Goal: Go to known website: Go to known website

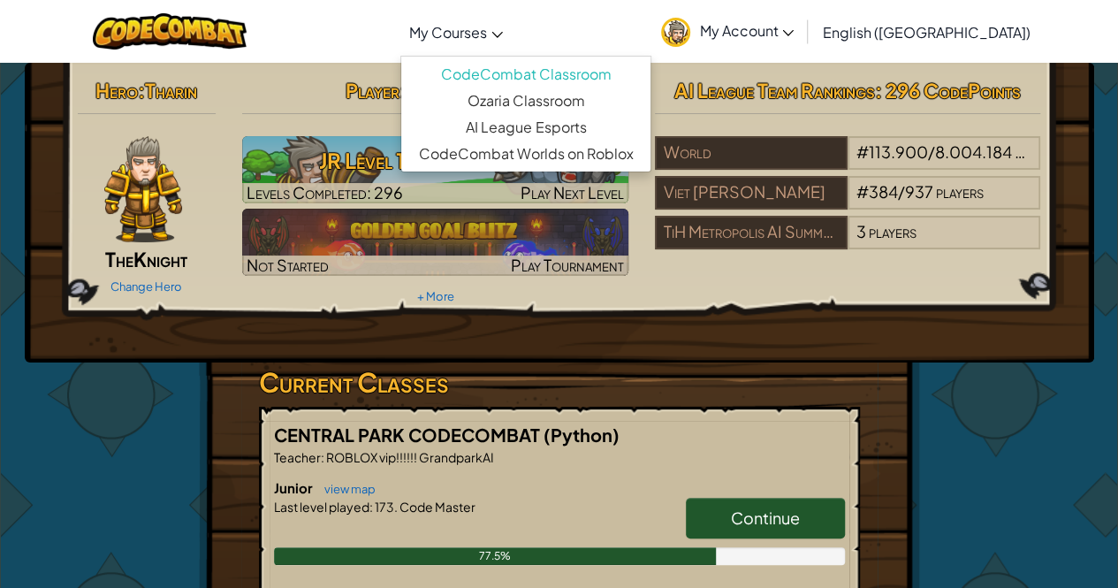
click at [482, 34] on span "My Courses" at bounding box center [448, 32] width 78 height 19
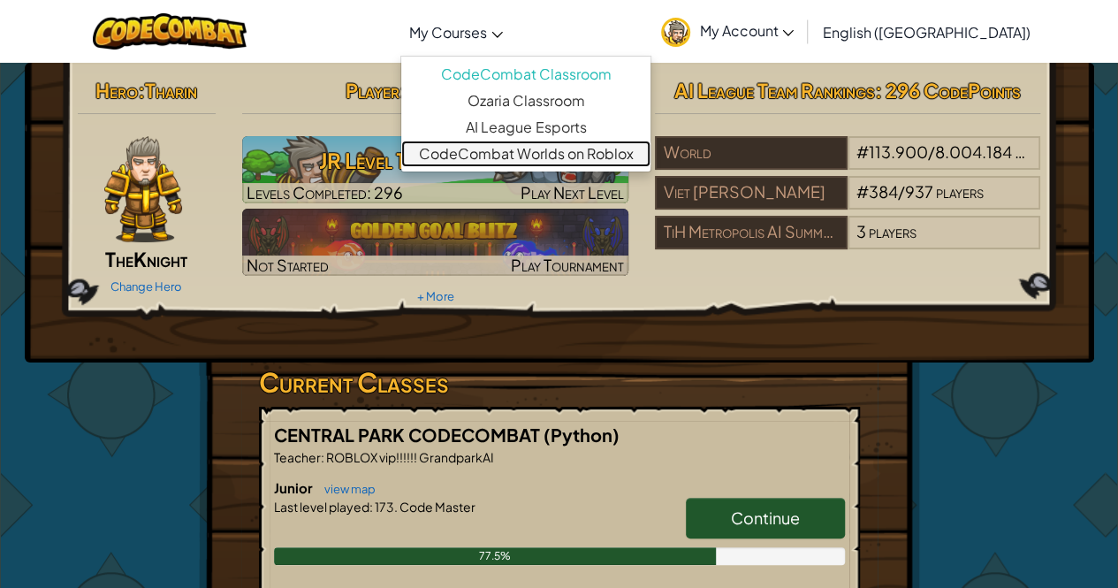
click at [565, 151] on link "CodeCombat Worlds on Roblox" at bounding box center [525, 153] width 249 height 27
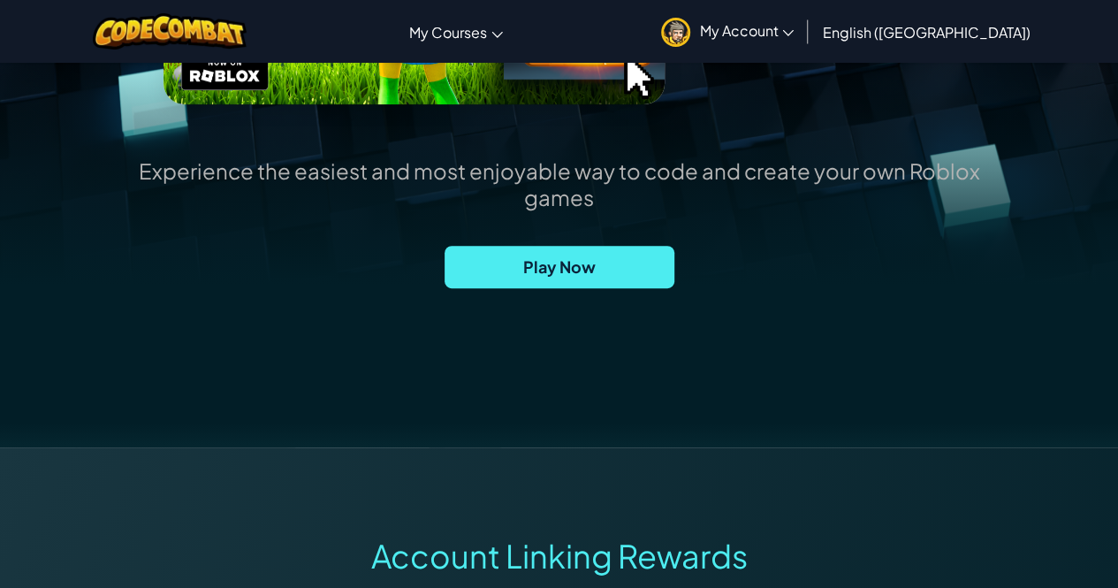
scroll to position [514, 0]
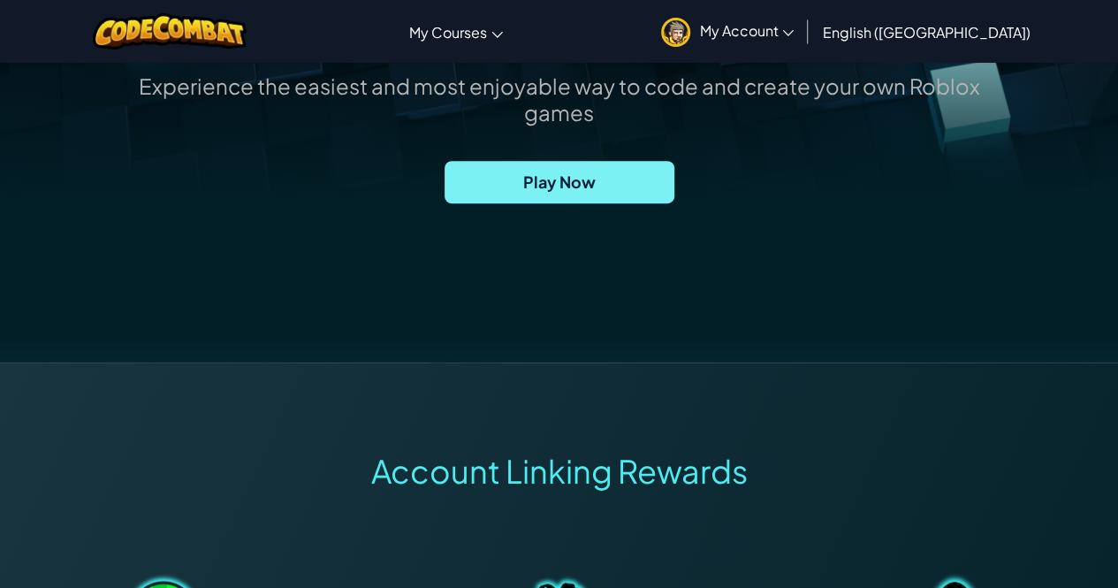
click at [567, 175] on span "Play Now" at bounding box center [559, 182] width 230 height 42
